Goal: Task Accomplishment & Management: Manage account settings

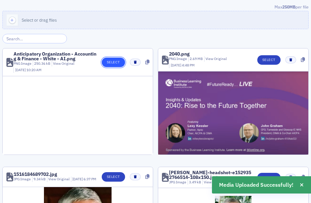
click at [110, 63] on button "Select" at bounding box center [113, 61] width 23 height 9
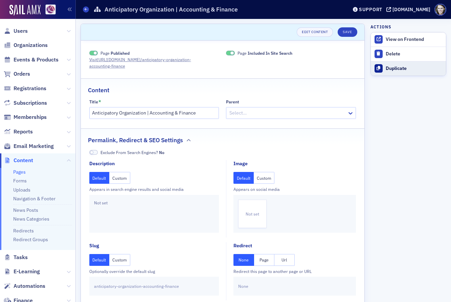
click at [406, 71] on div "Duplicate" at bounding box center [414, 69] width 57 height 6
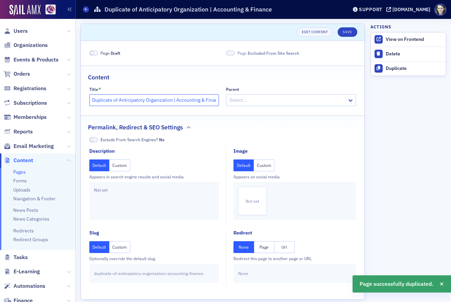
click at [99, 99] on input "Duplicate of Anticipatory Organization | Accounting & Finance" at bounding box center [154, 100] width 130 height 12
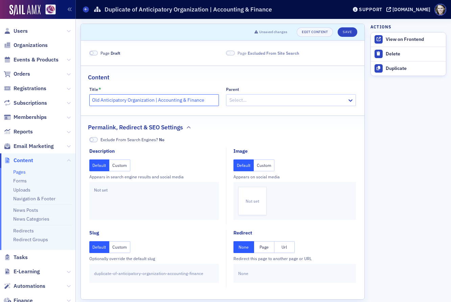
click at [211, 105] on input "Old Anticipatory Organization | Accounting & Finance" at bounding box center [154, 100] width 130 height 12
type input "Old Anticipatory Organization | Accounting & Finance - [pre Oct 2025]"
click at [94, 53] on span at bounding box center [93, 53] width 9 height 5
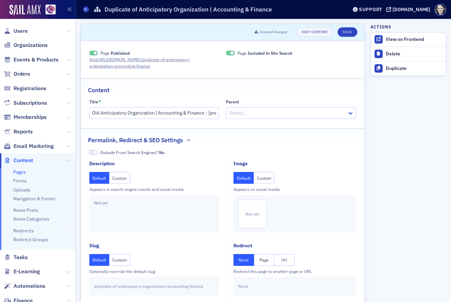
click at [91, 52] on span at bounding box center [93, 53] width 9 height 5
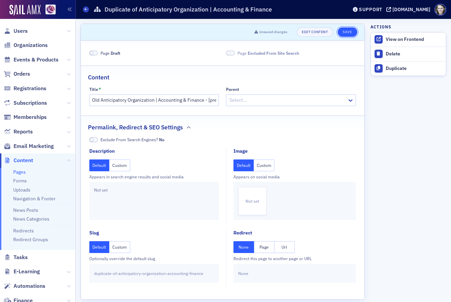
click at [345, 34] on button "Save" at bounding box center [347, 31] width 19 height 9
